Goal: Browse casually

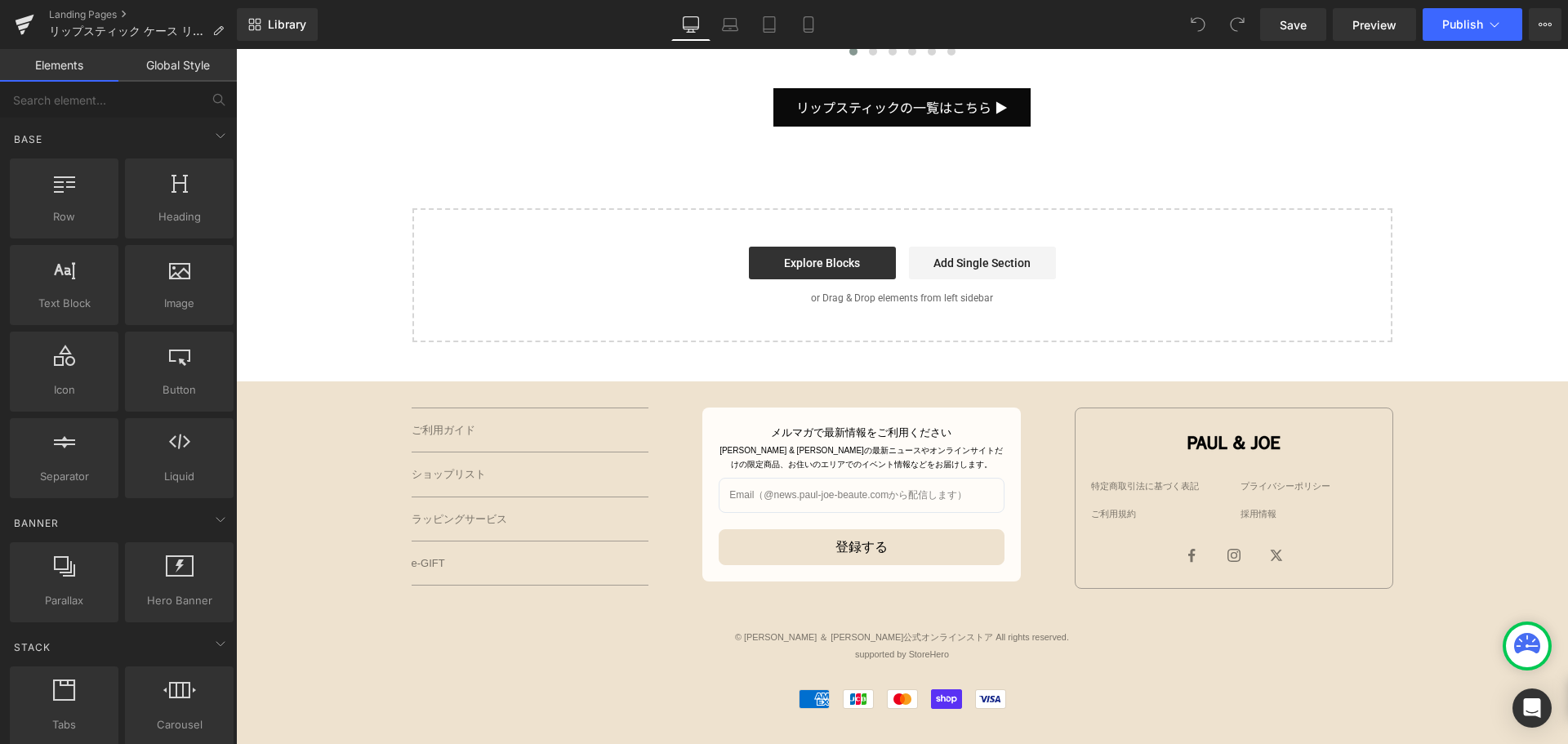
scroll to position [3597, 0]
click at [809, 30] on icon at bounding box center [808, 24] width 16 height 16
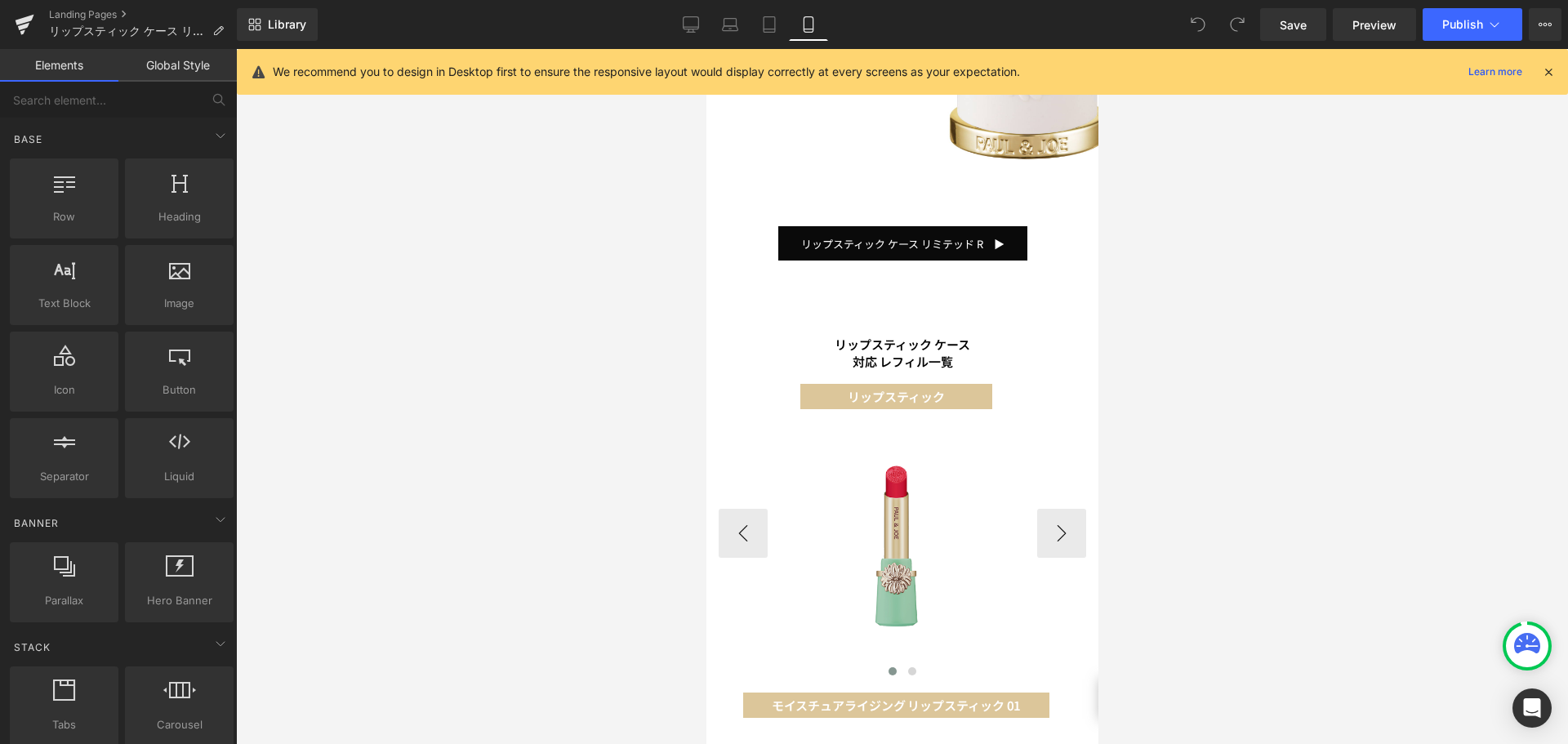
scroll to position [817, 0]
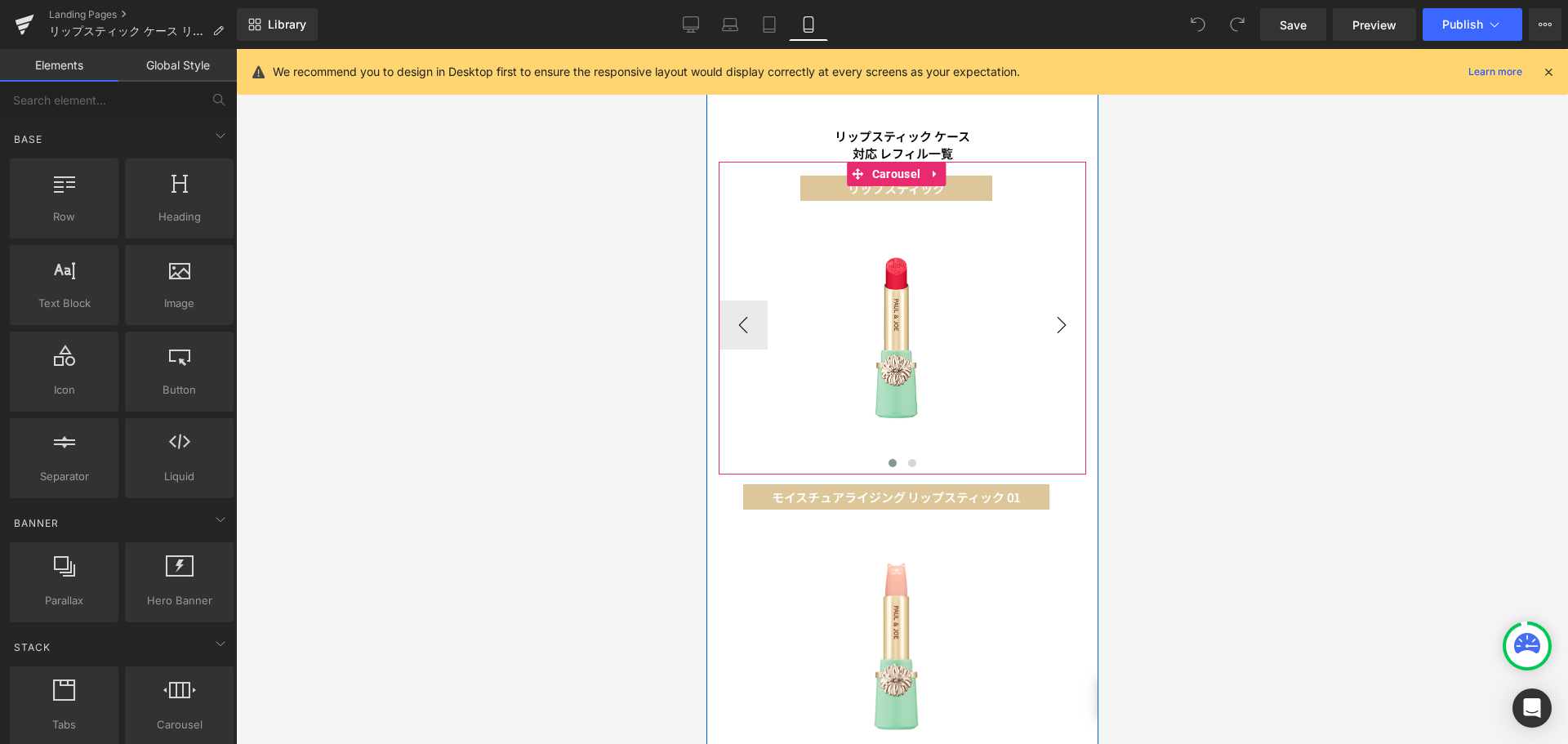
click at [1053, 312] on button "›" at bounding box center [1061, 324] width 49 height 49
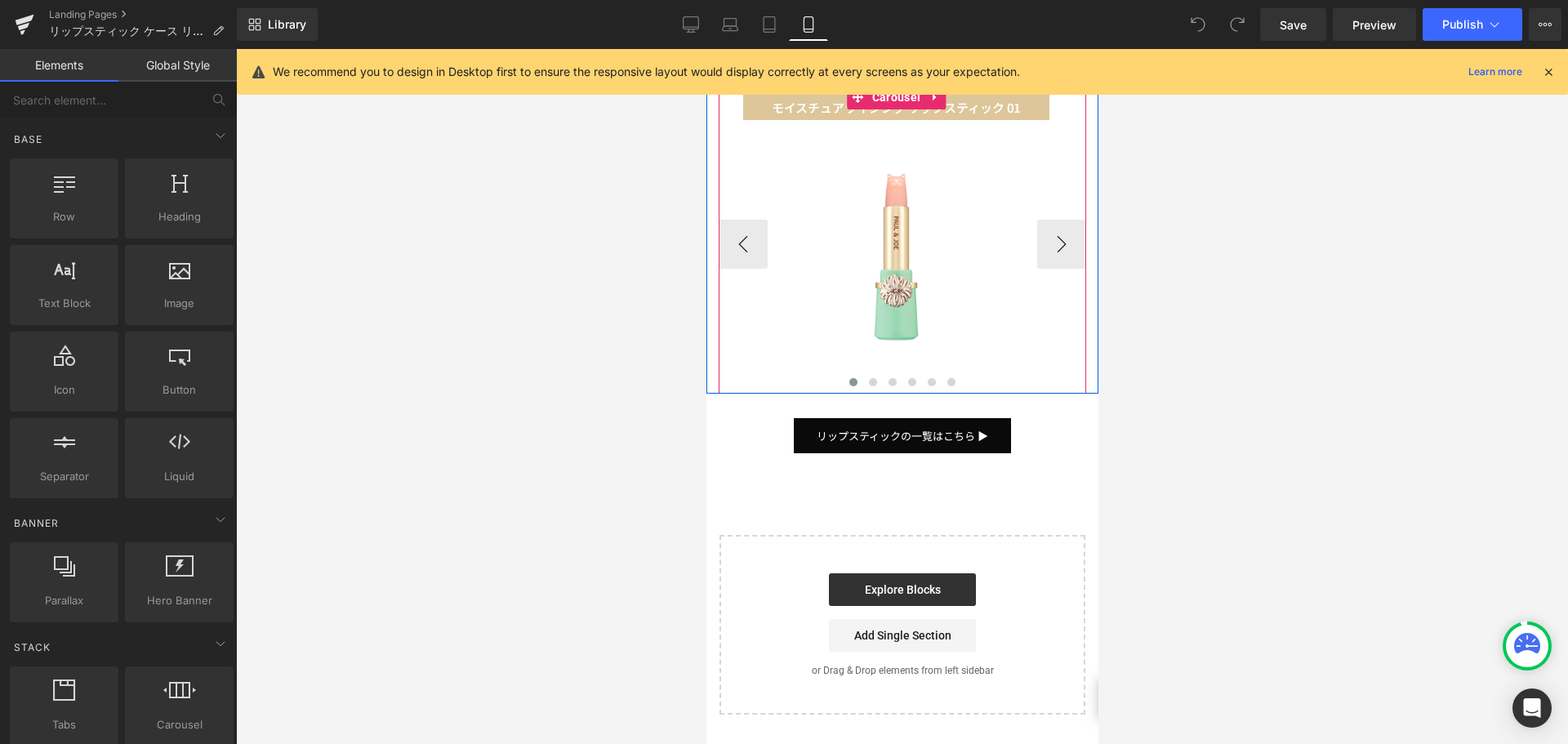
scroll to position [1143, 0]
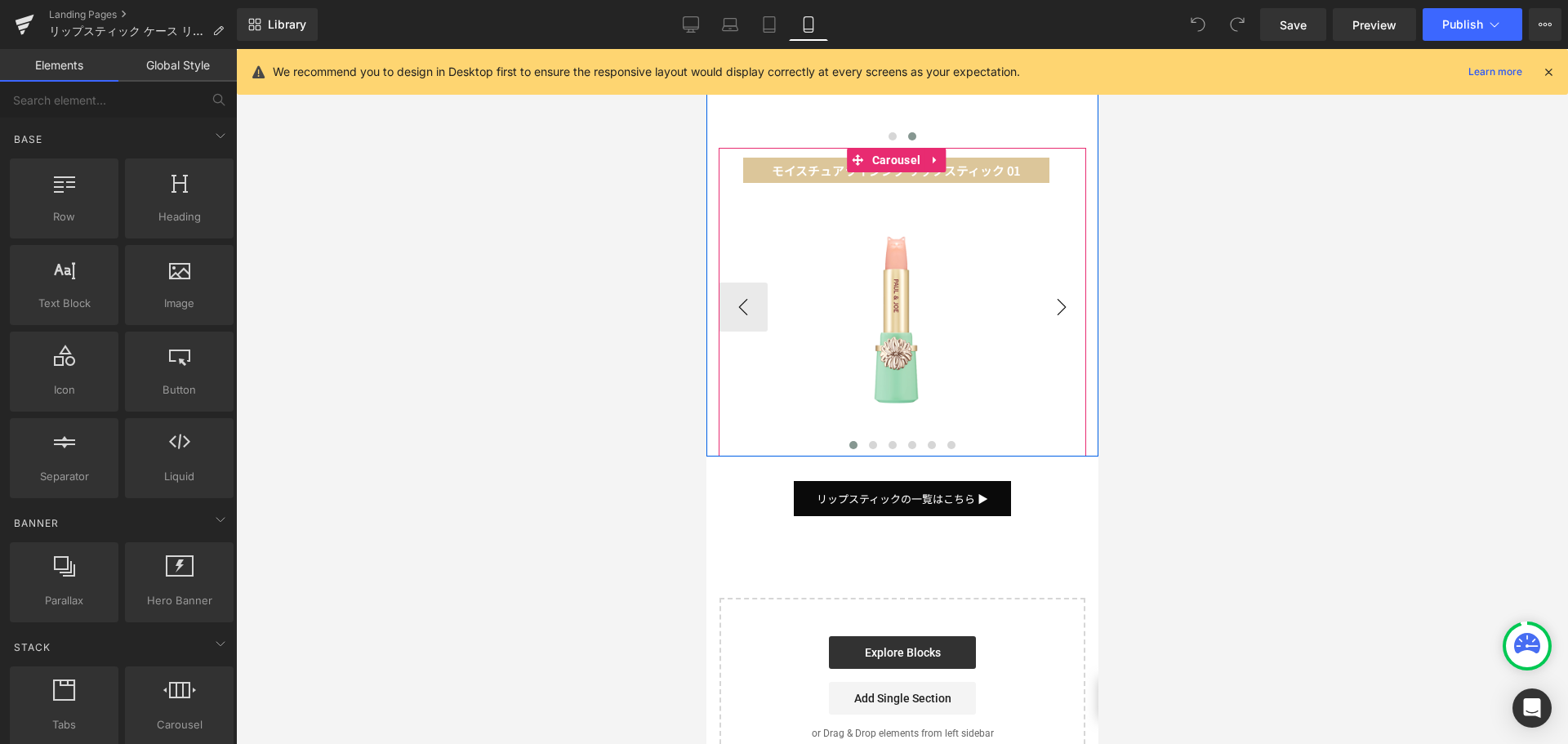
click at [1042, 290] on button "›" at bounding box center [1061, 306] width 49 height 49
click at [979, 162] on b "リップスティック スクレドール" at bounding box center [894, 170] width 172 height 17
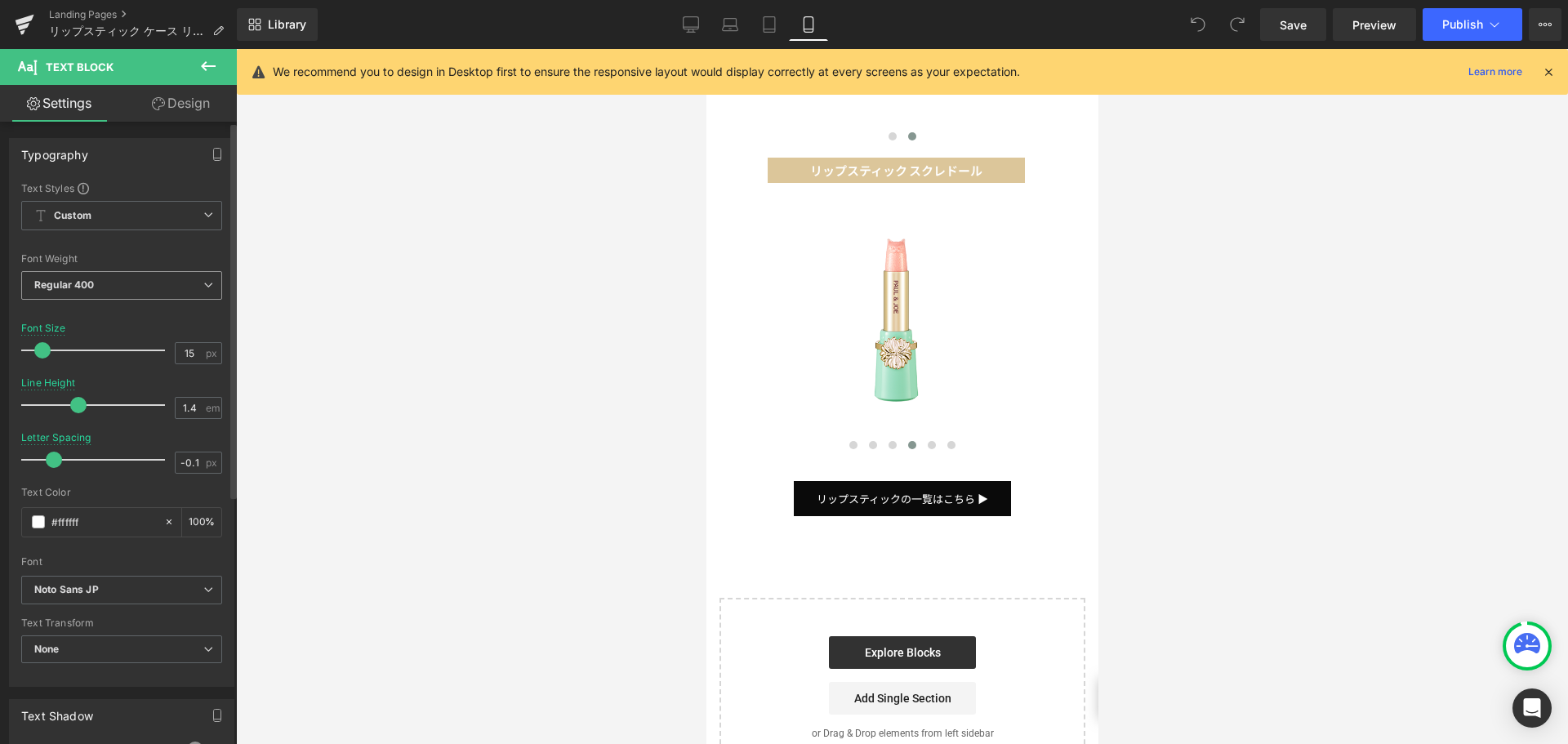
click at [203, 284] on icon at bounding box center [208, 285] width 10 height 10
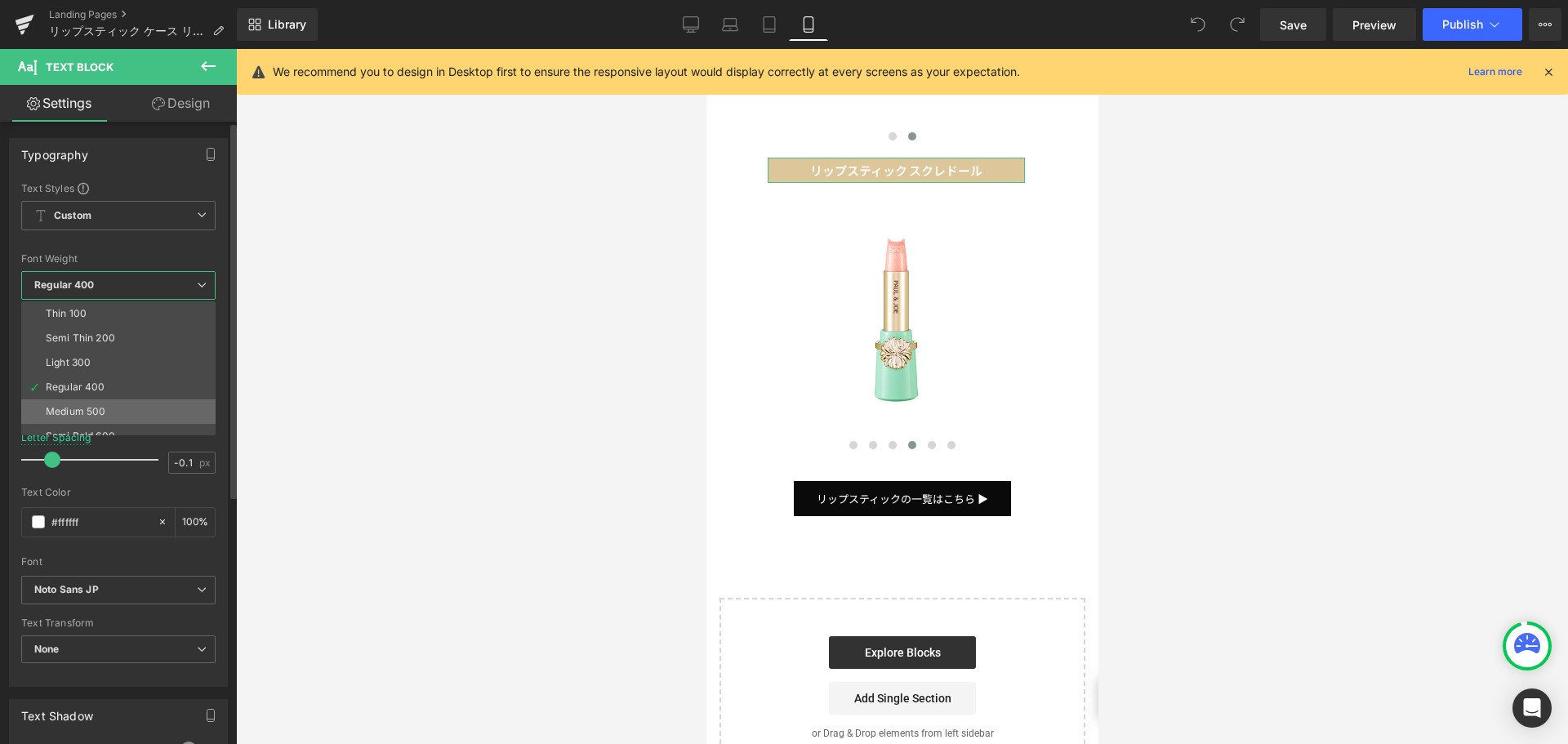
click at [148, 412] on li "Medium 500" at bounding box center [121, 411] width 202 height 25
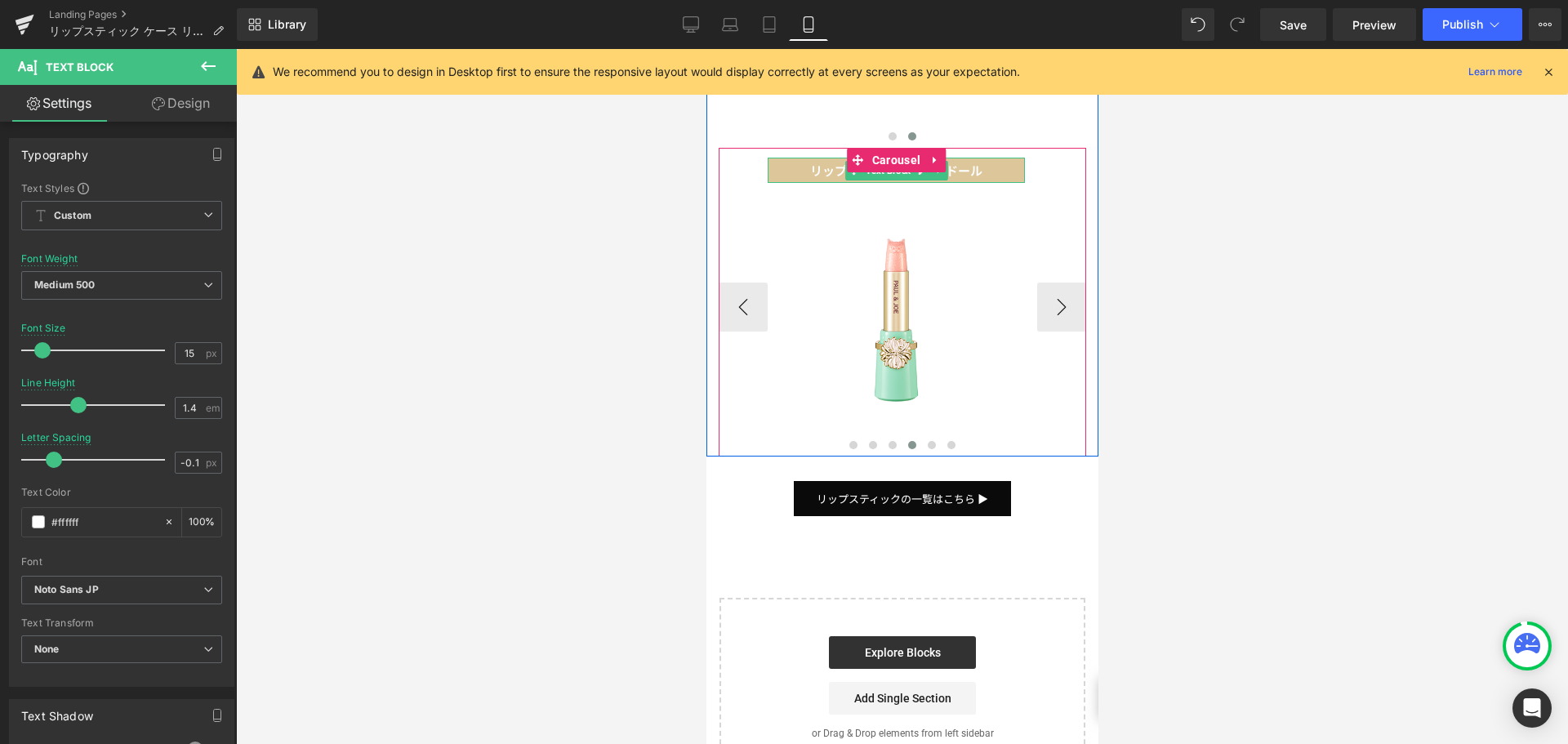
click at [1011, 162] on p "リップスティック スクレドール" at bounding box center [895, 170] width 258 height 17
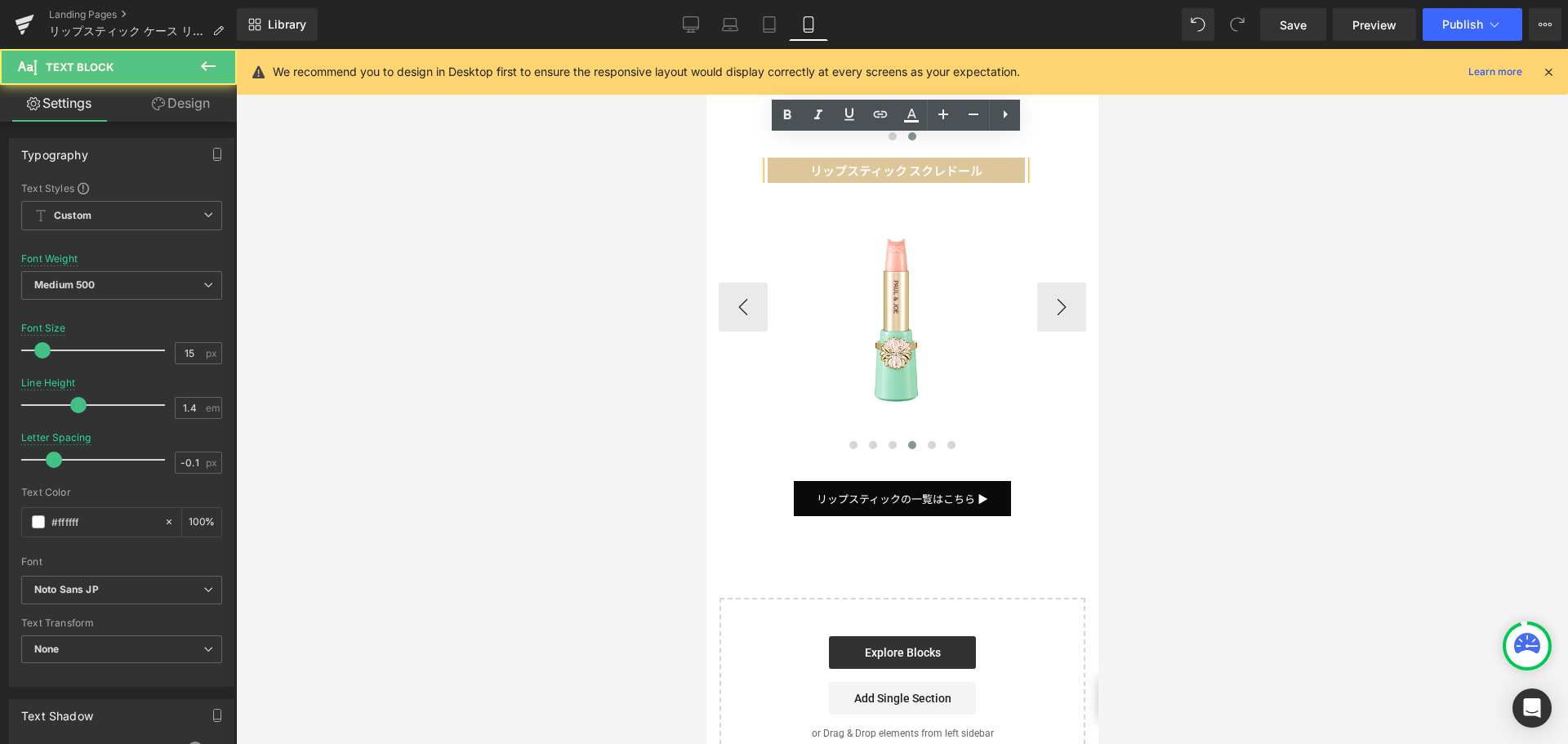
click at [956, 162] on b "リップスティック スクレドール" at bounding box center [894, 170] width 172 height 17
drag, startPoint x: 814, startPoint y: 150, endPoint x: 1032, endPoint y: 150, distance: 218.0
click at [1032, 157] on div "リップスティック スクレドール Text Block Image" at bounding box center [894, 306] width 355 height 298
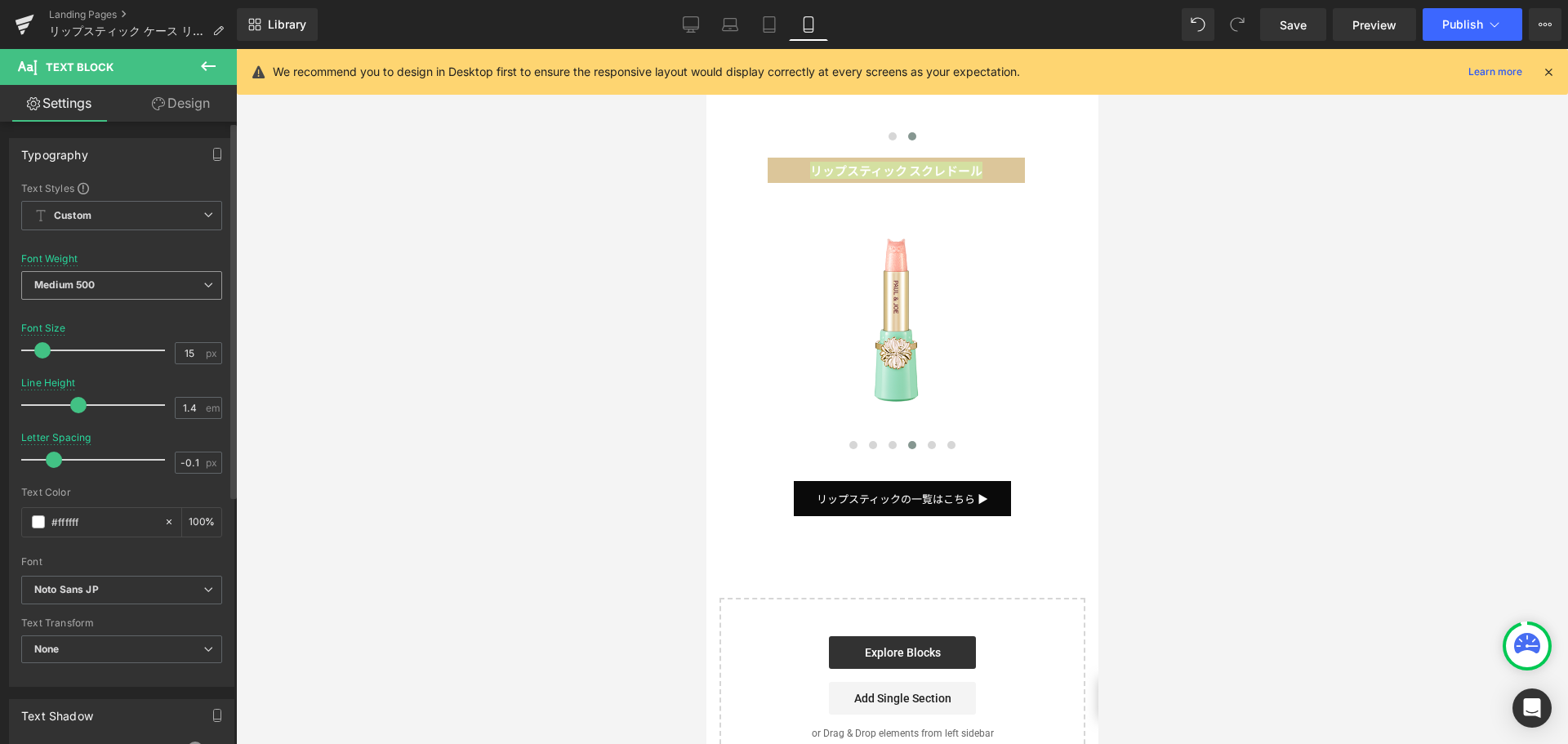
click at [202, 292] on span "Medium 500" at bounding box center [121, 285] width 201 height 29
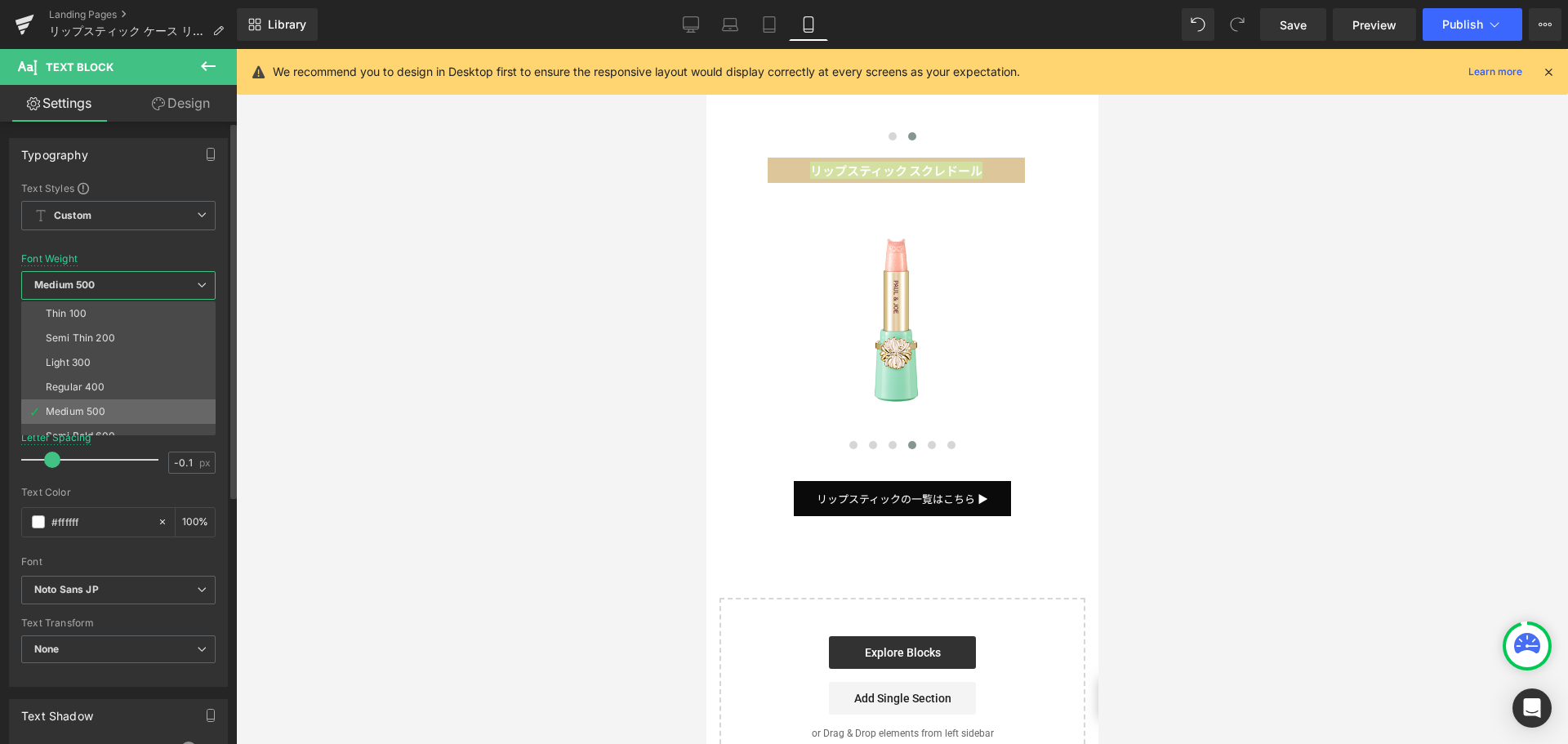
scroll to position [135, 0]
click at [134, 348] on li "Boldest 900" at bounding box center [121, 349] width 202 height 25
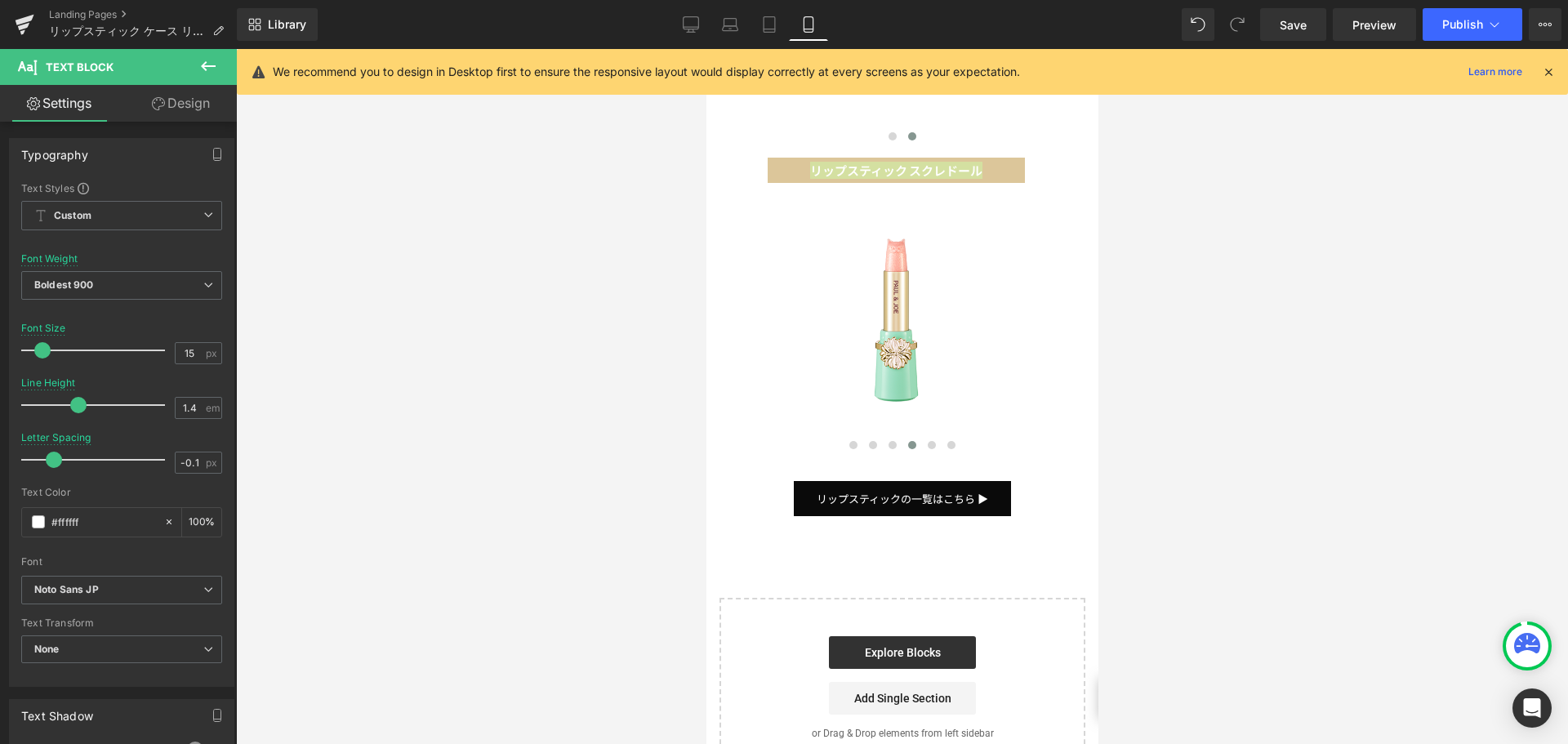
click at [511, 339] on div at bounding box center [901, 396] width 1332 height 694
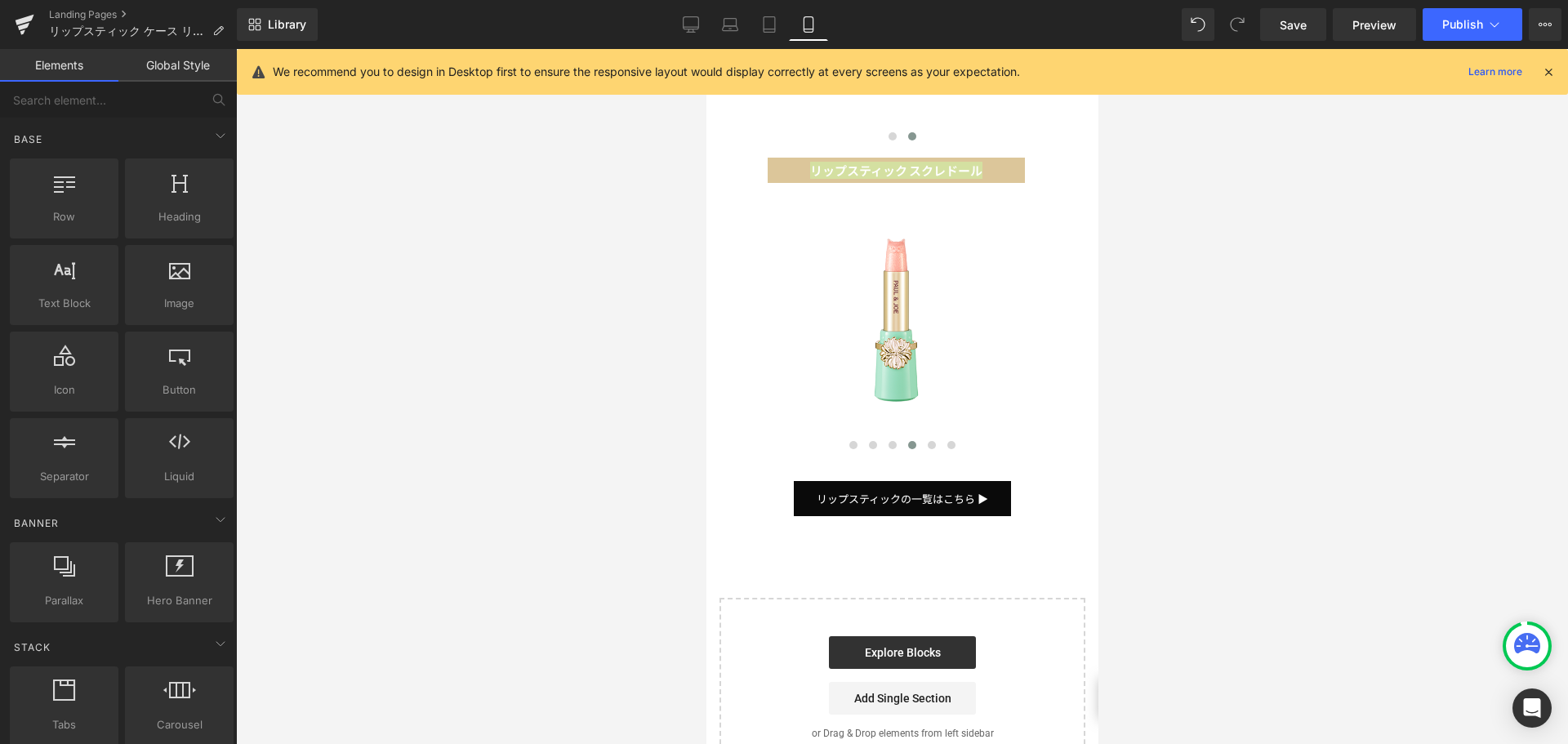
drag, startPoint x: 1218, startPoint y: 317, endPoint x: 1207, endPoint y: 321, distance: 11.7
click at [1219, 317] on div at bounding box center [901, 396] width 1332 height 694
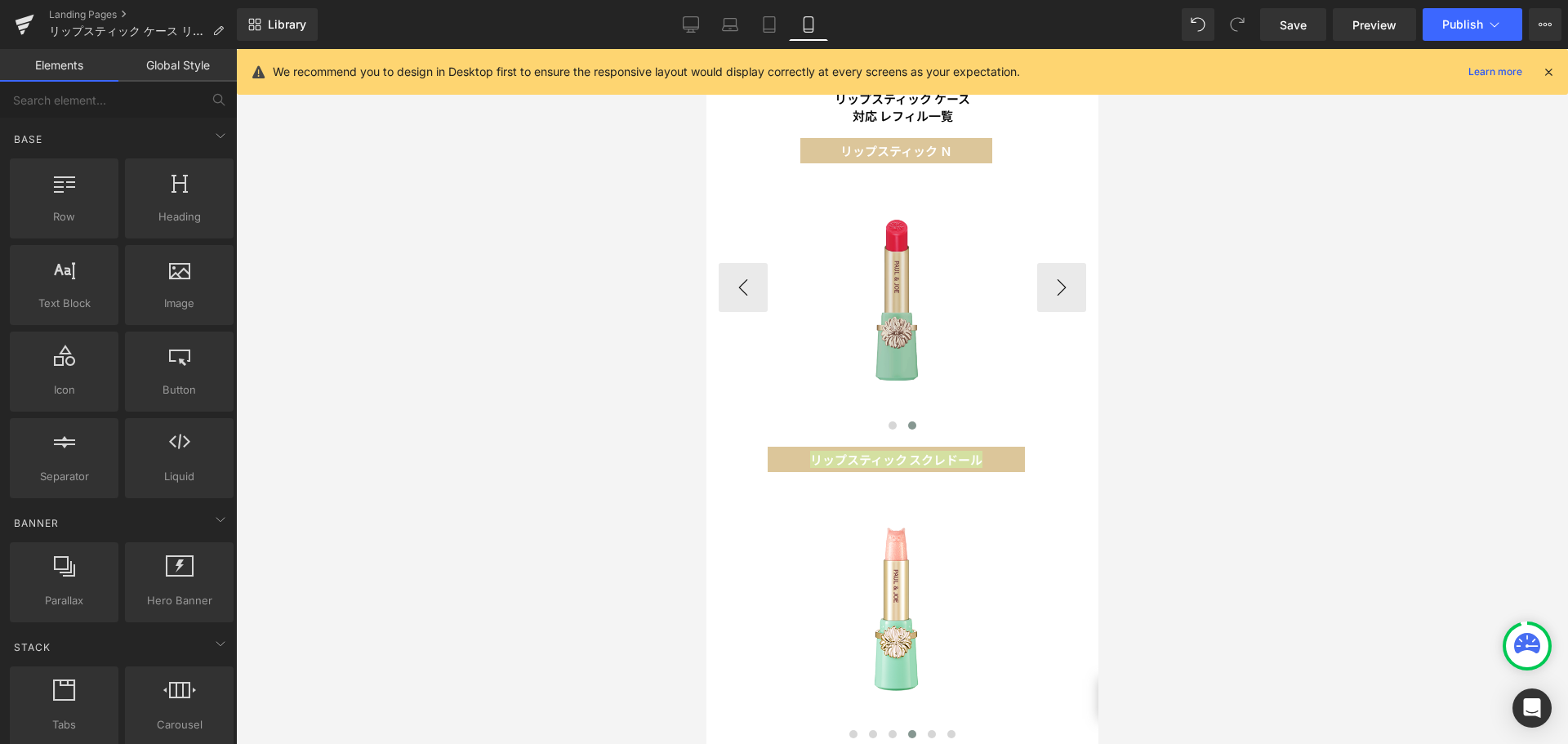
scroll to position [850, 0]
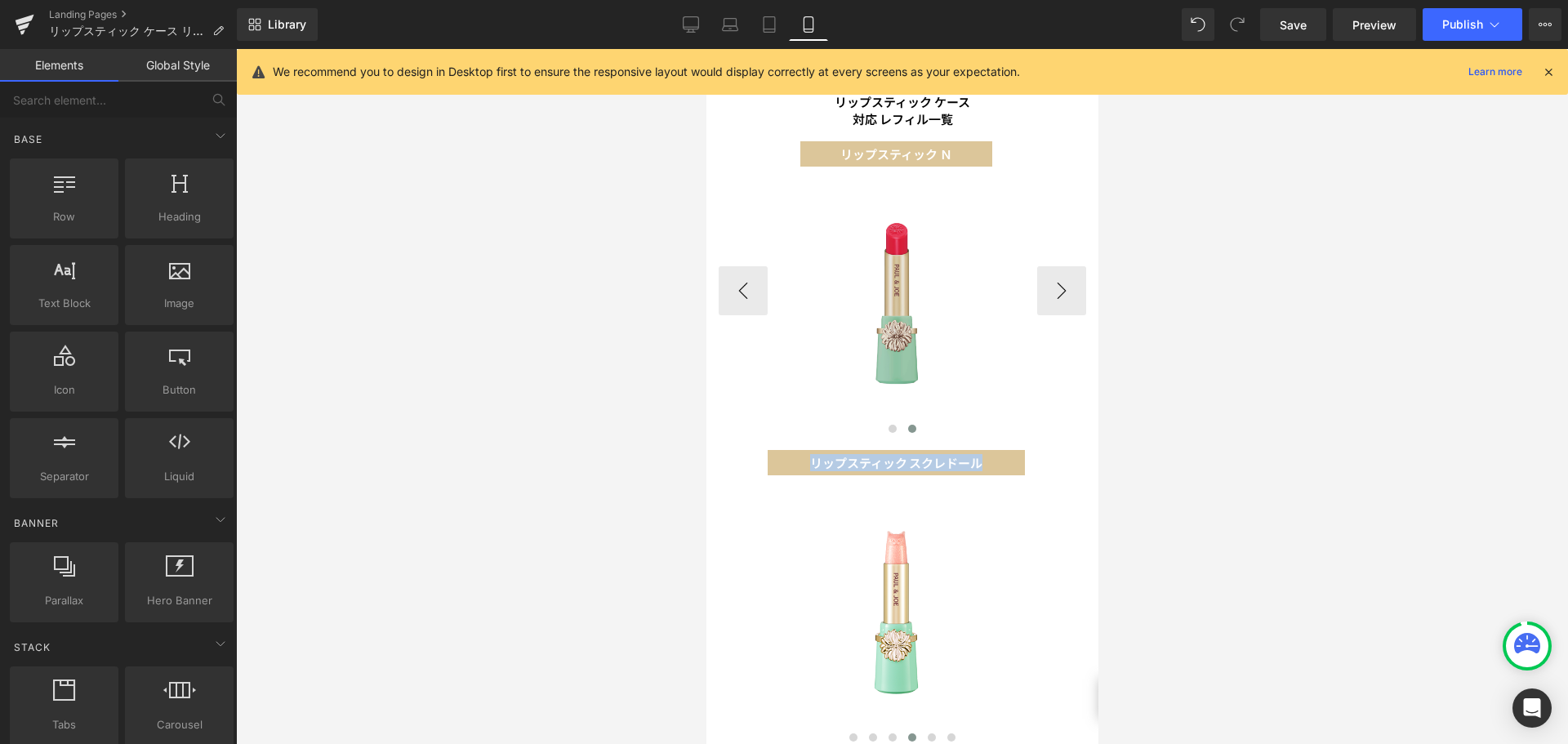
click at [1011, 300] on img at bounding box center [895, 302] width 274 height 274
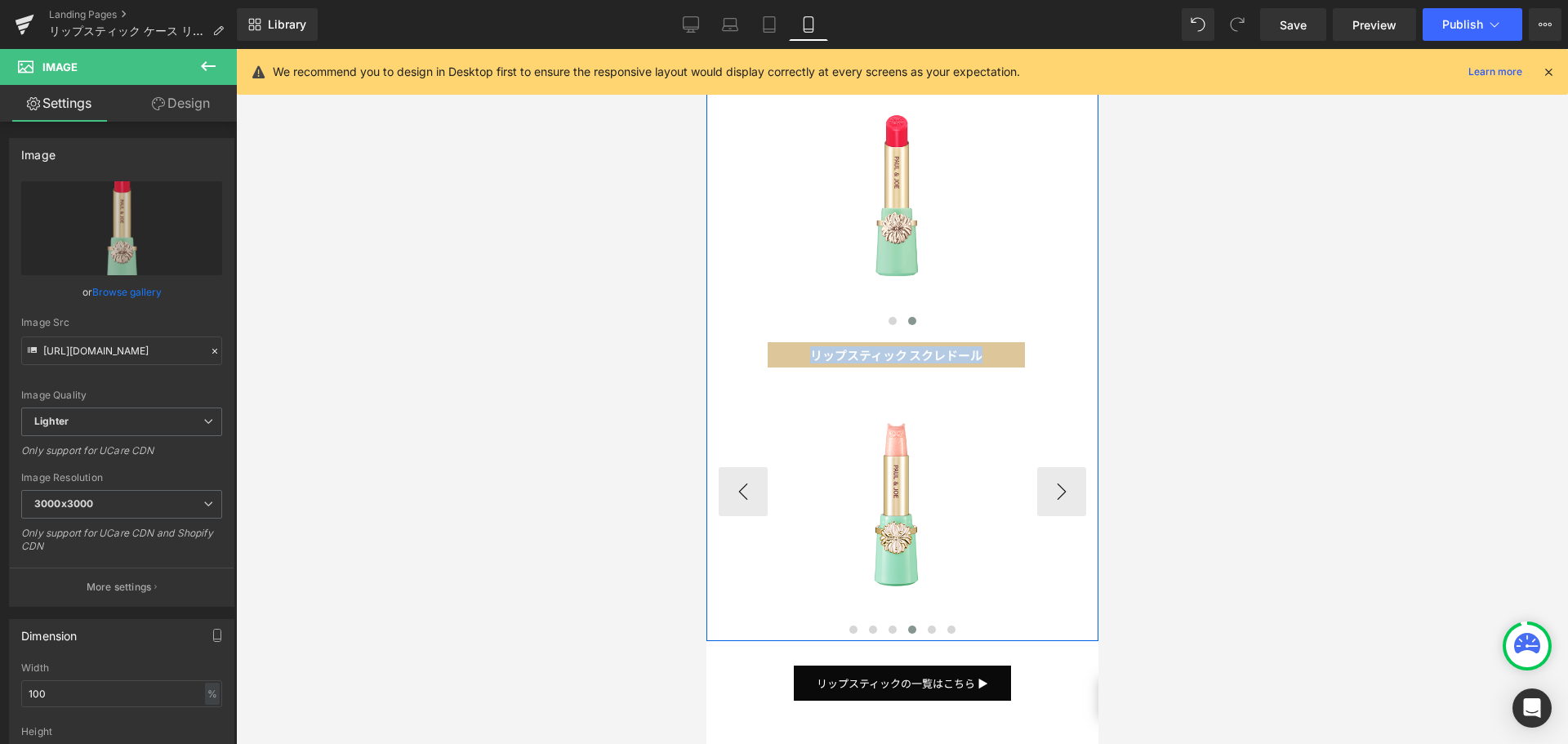
scroll to position [1014, 0]
